Goal: Information Seeking & Learning: Learn about a topic

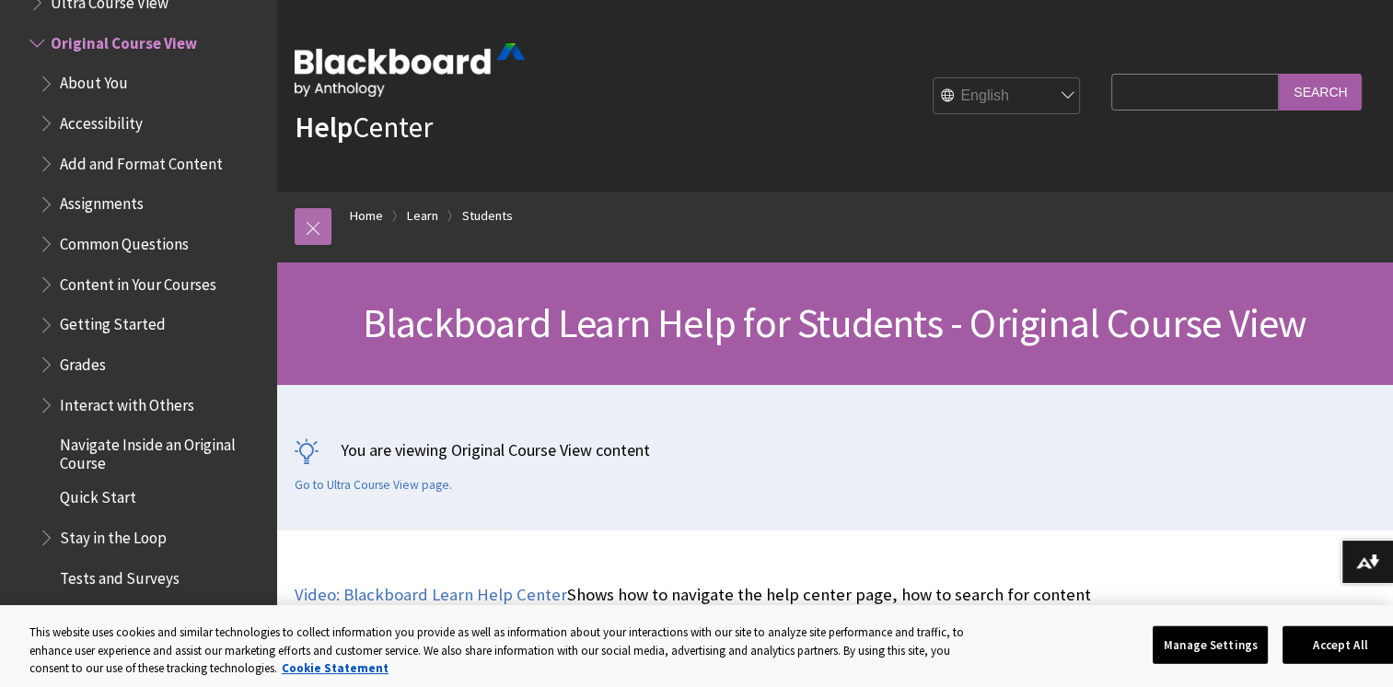
click at [300, 234] on link at bounding box center [313, 226] width 37 height 37
